Goal: Transaction & Acquisition: Obtain resource

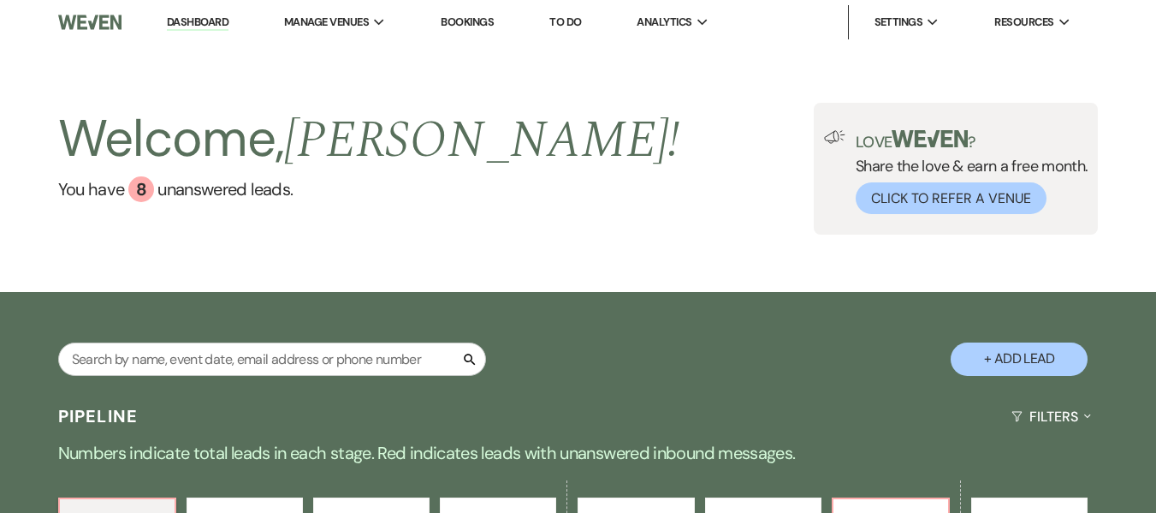
click at [482, 21] on link "Bookings" at bounding box center [467, 22] width 53 height 15
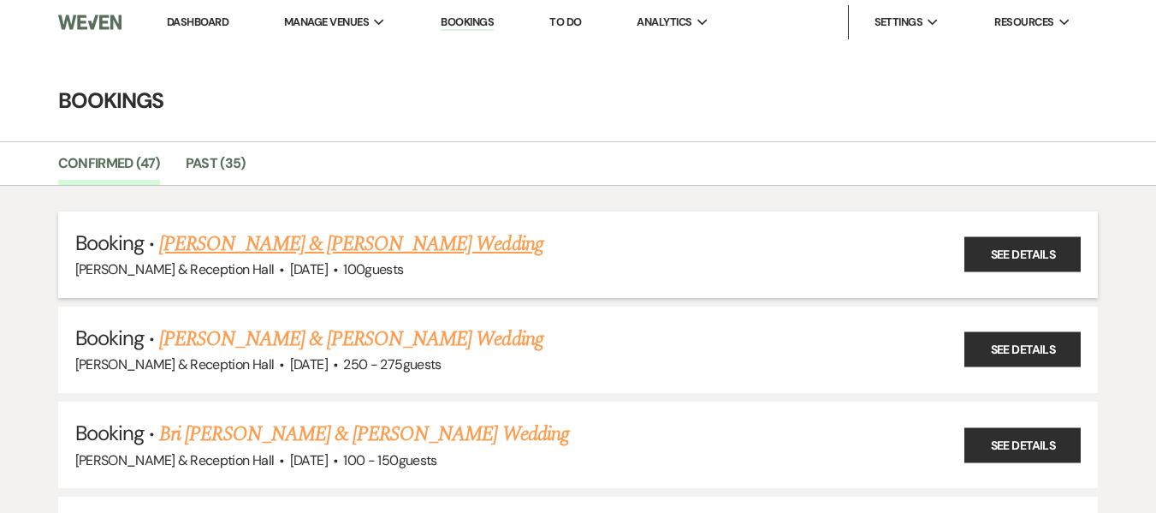
click at [407, 245] on link "[PERSON_NAME] & [PERSON_NAME] Wedding" at bounding box center [350, 244] width 383 height 31
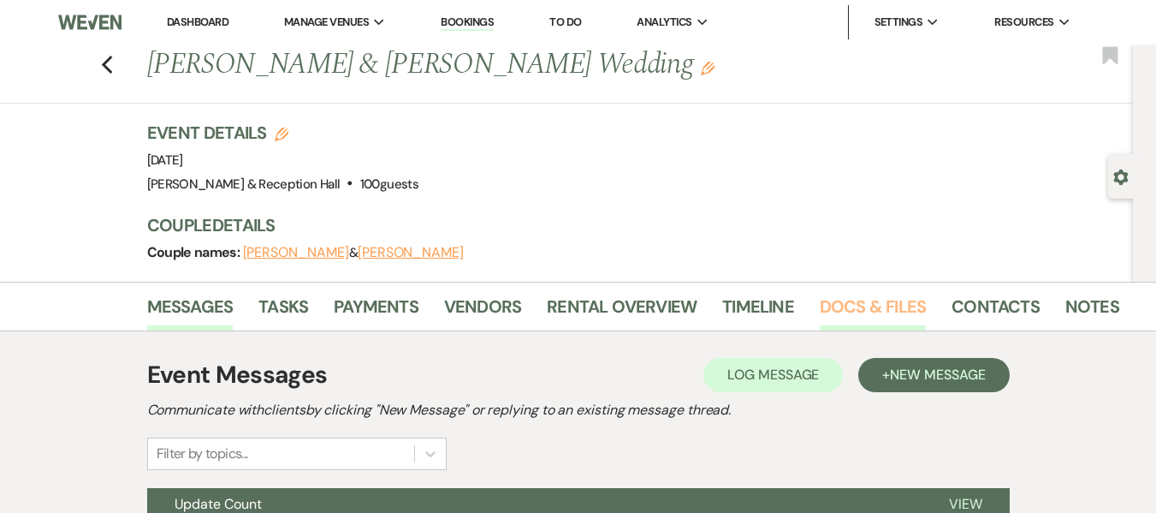
click at [881, 311] on link "Docs & Files" at bounding box center [873, 312] width 106 height 38
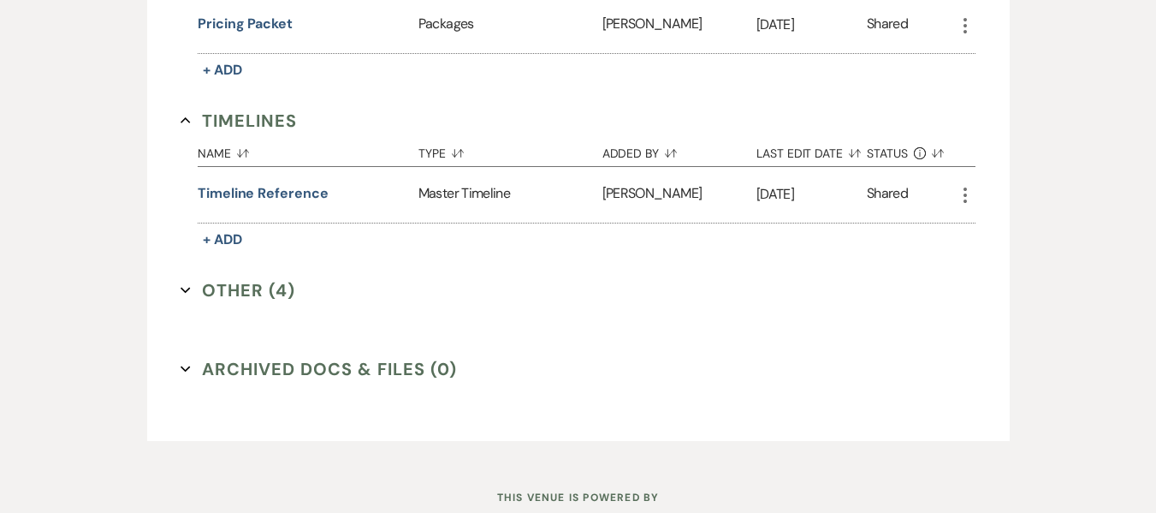
scroll to position [1968, 0]
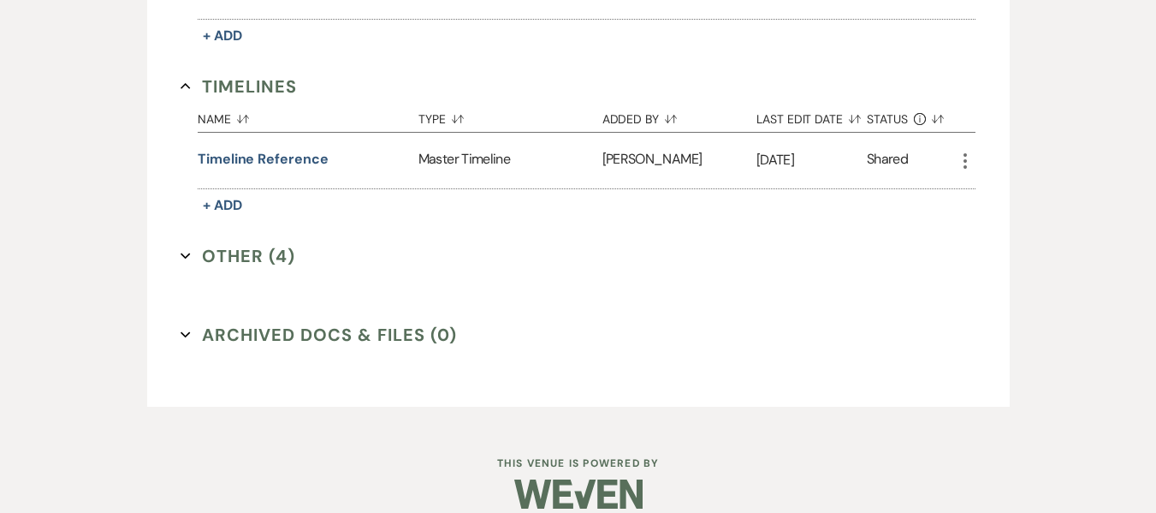
click at [208, 249] on button "Other (4) Expand" at bounding box center [238, 256] width 115 height 26
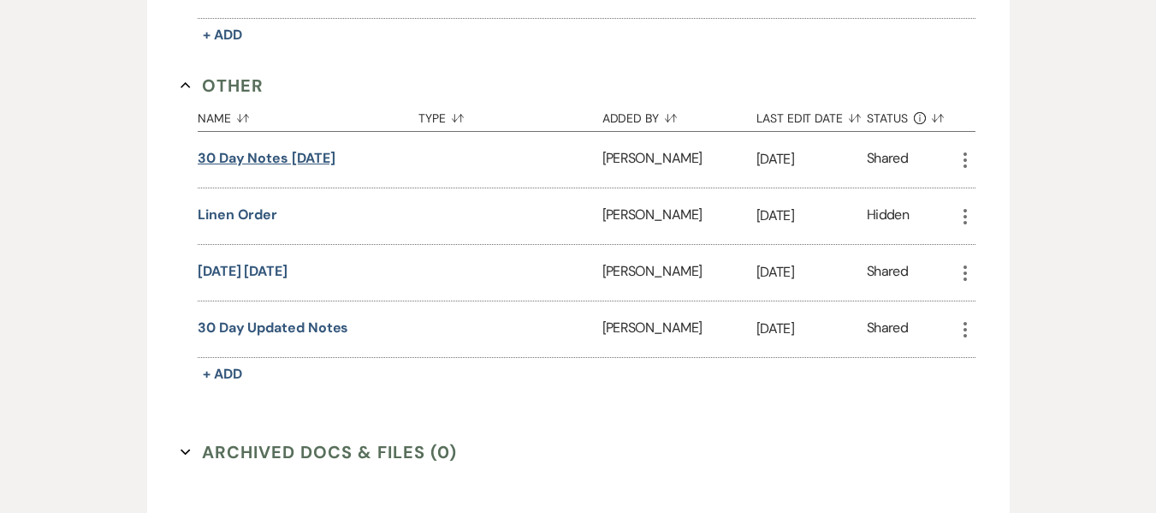
scroll to position [2140, 0]
click at [246, 329] on button "30 day updated Notes" at bounding box center [273, 327] width 151 height 21
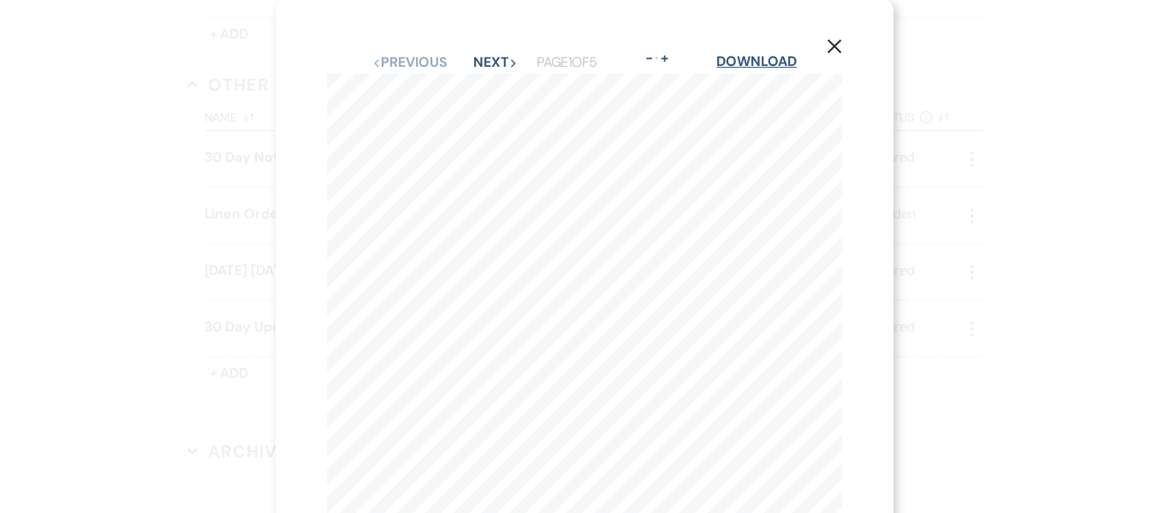
click at [755, 56] on link "Download" at bounding box center [756, 61] width 80 height 18
click at [830, 52] on use "button" at bounding box center [835, 46] width 14 height 14
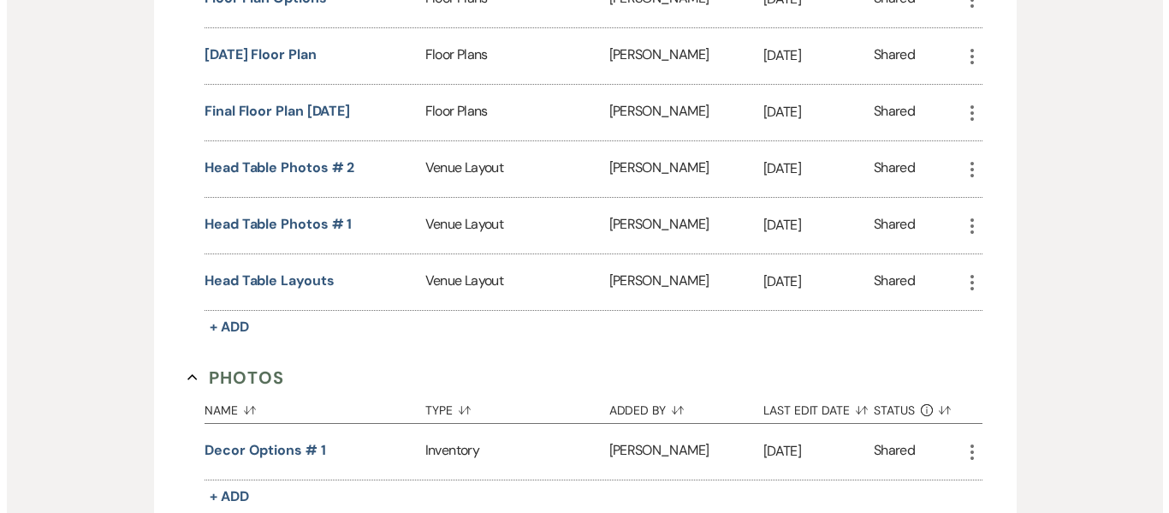
scroll to position [941, 0]
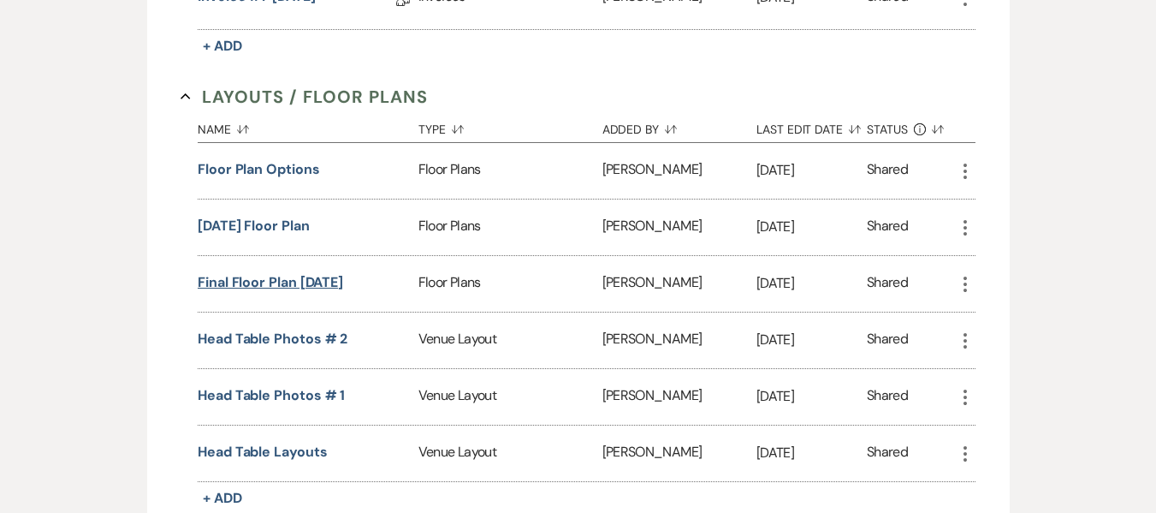
click at [261, 282] on button "Final Floor plan [DATE]" at bounding box center [270, 282] width 145 height 21
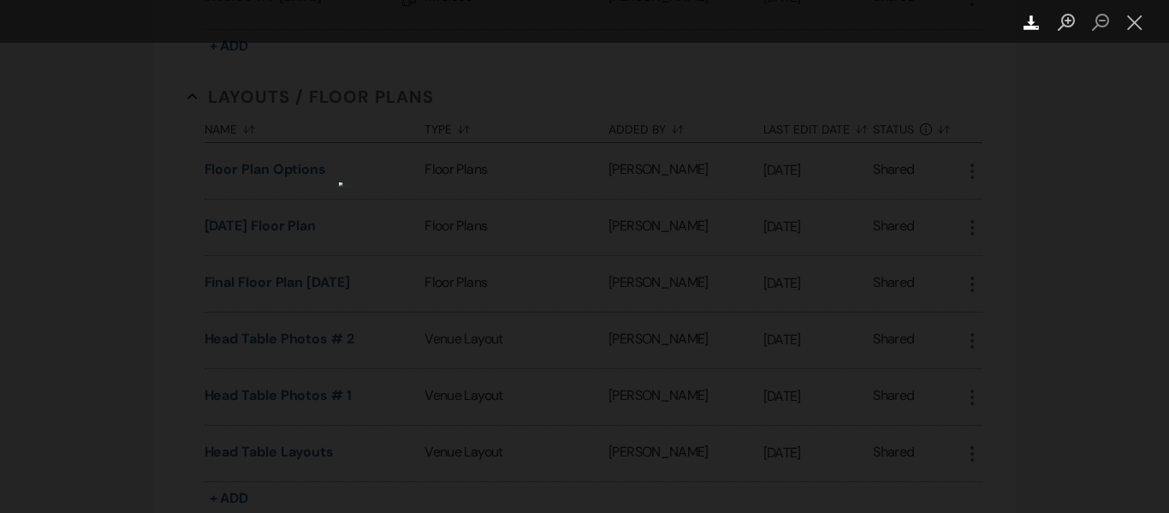
click at [1029, 19] on icon "Download" at bounding box center [1032, 23] width 16 height 16
